Goal: Task Accomplishment & Management: Complete application form

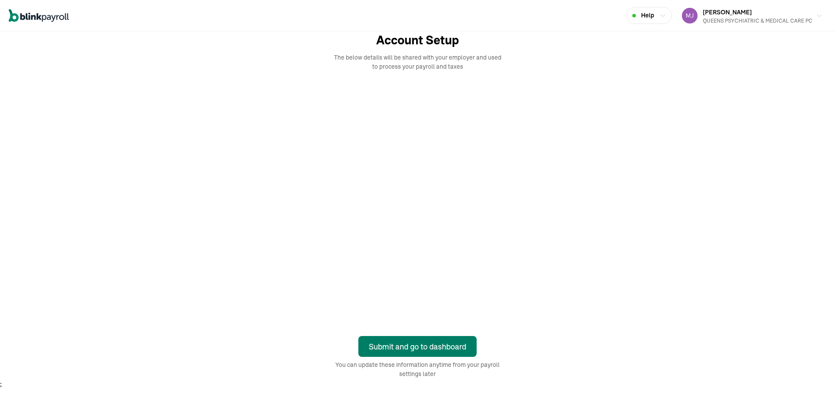
click at [463, 350] on div "Submit and go to dashboard" at bounding box center [417, 347] width 97 height 12
